Goal: Information Seeking & Learning: Learn about a topic

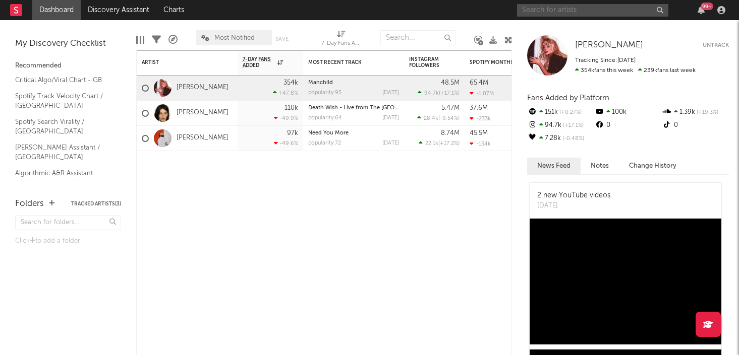
click at [542, 10] on input "text" at bounding box center [592, 10] width 151 height 13
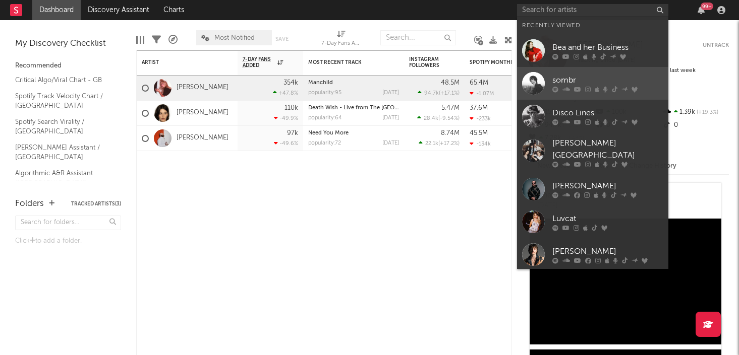
click at [570, 75] on div "sombr" at bounding box center [607, 80] width 111 height 12
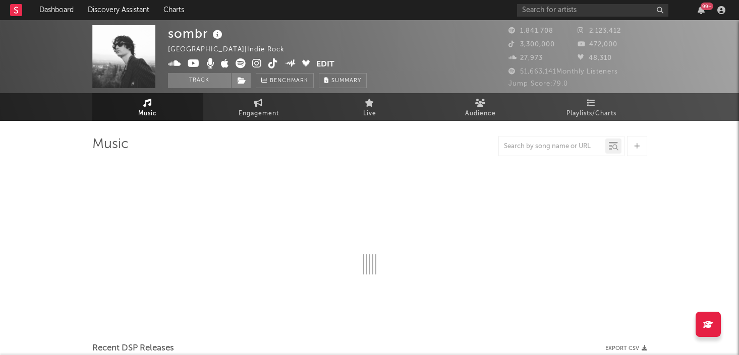
select select "6m"
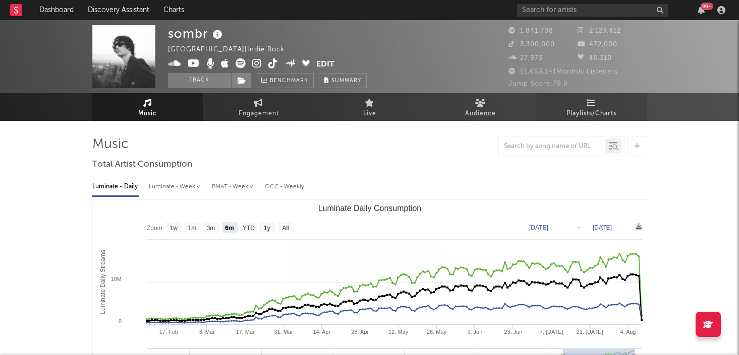
click at [600, 104] on link "Playlists/Charts" at bounding box center [591, 107] width 111 height 28
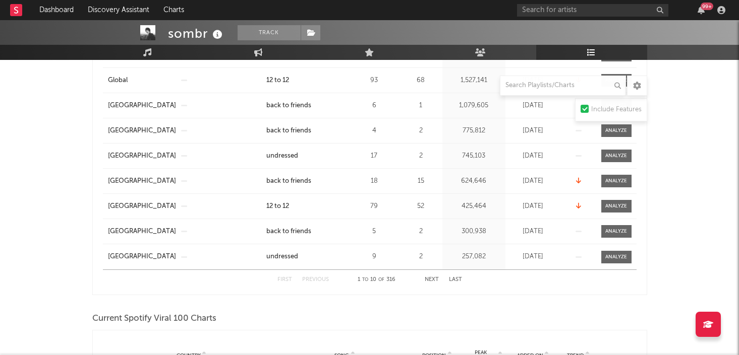
scroll to position [280, 0]
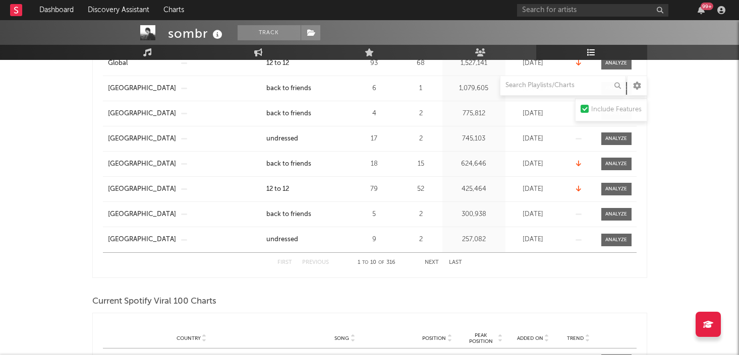
click at [426, 264] on button "Next" at bounding box center [432, 263] width 14 height 6
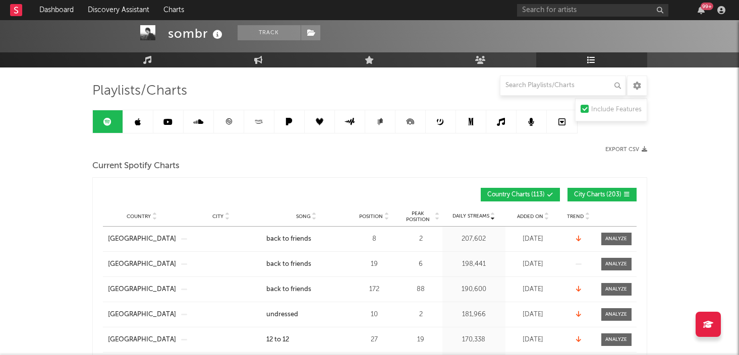
scroll to position [0, 0]
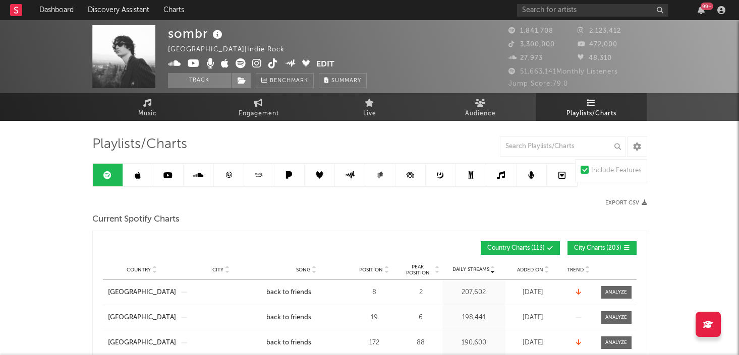
click at [136, 184] on link at bounding box center [138, 175] width 30 height 23
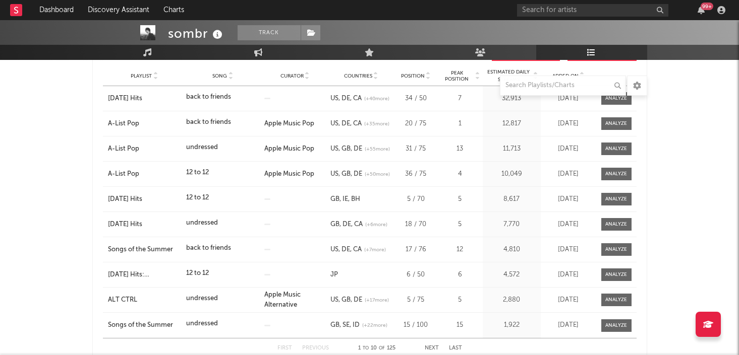
scroll to position [120, 0]
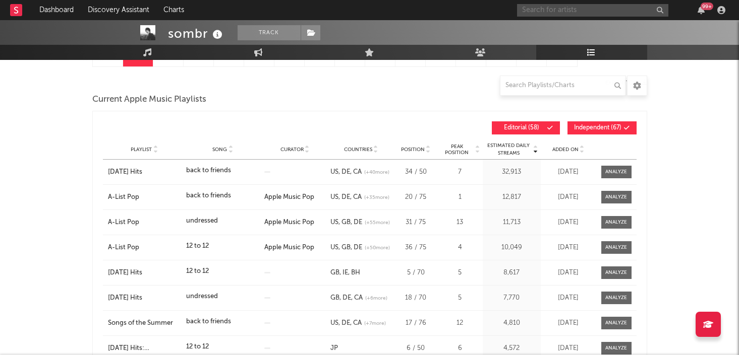
click at [570, 14] on input "text" at bounding box center [592, 10] width 151 height 13
type input "disco lines"
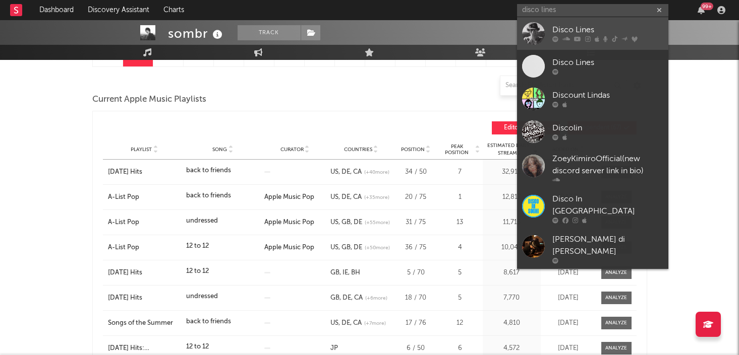
click at [585, 33] on div "Disco Lines" at bounding box center [607, 30] width 111 height 12
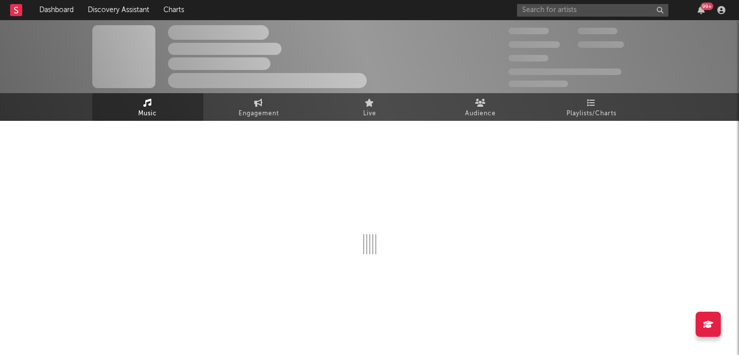
select select "6m"
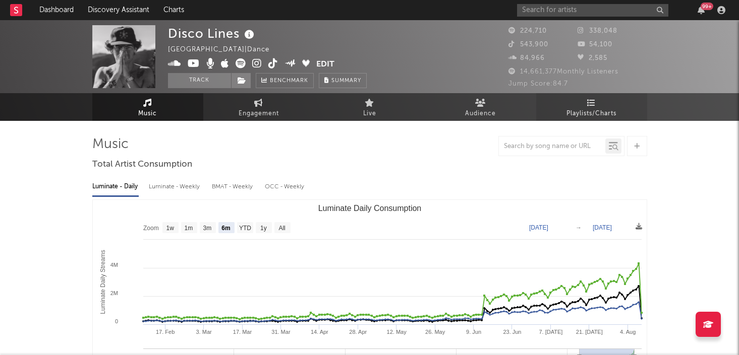
click at [592, 113] on span "Playlists/Charts" at bounding box center [591, 114] width 50 height 12
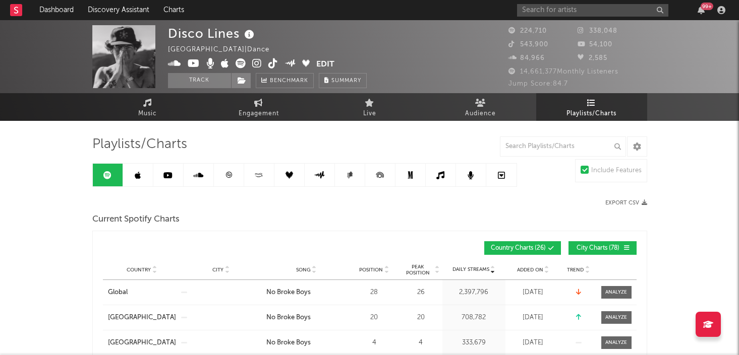
click at [138, 181] on link at bounding box center [138, 175] width 30 height 23
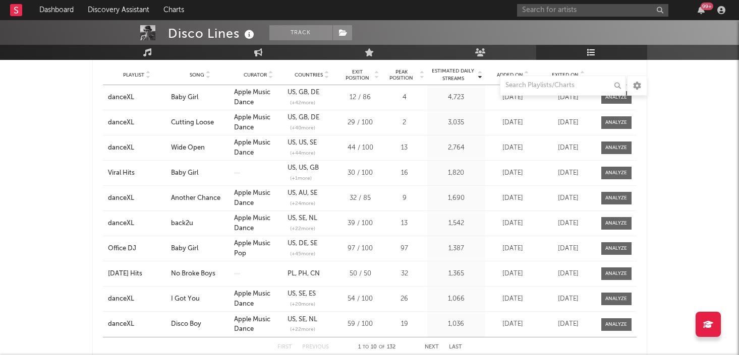
scroll to position [846, 0]
